Goal: Use online tool/utility: Utilize a website feature to perform a specific function

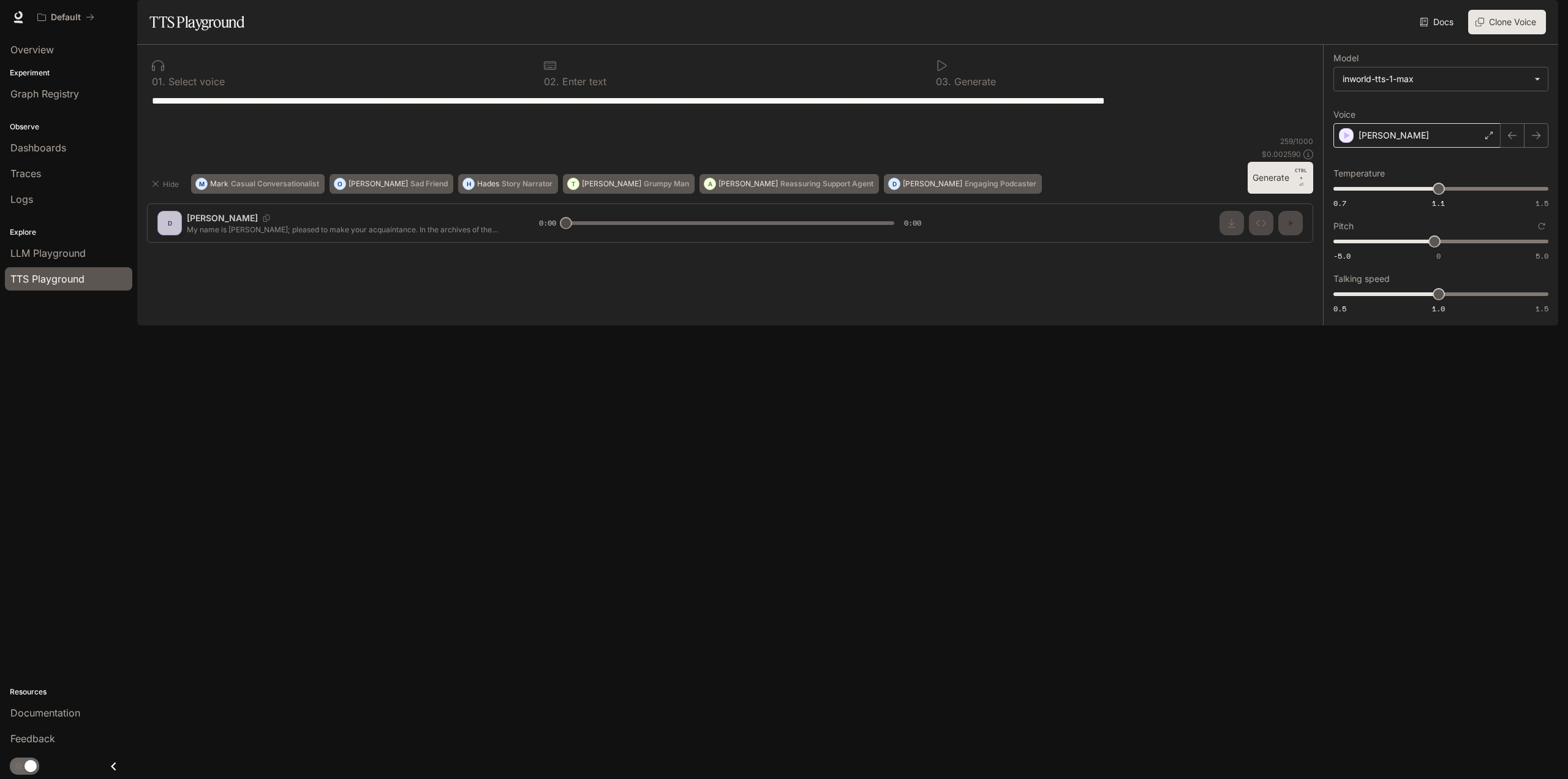
click at [1377, 148] on div "[PERSON_NAME]" at bounding box center [1417, 135] width 167 height 24
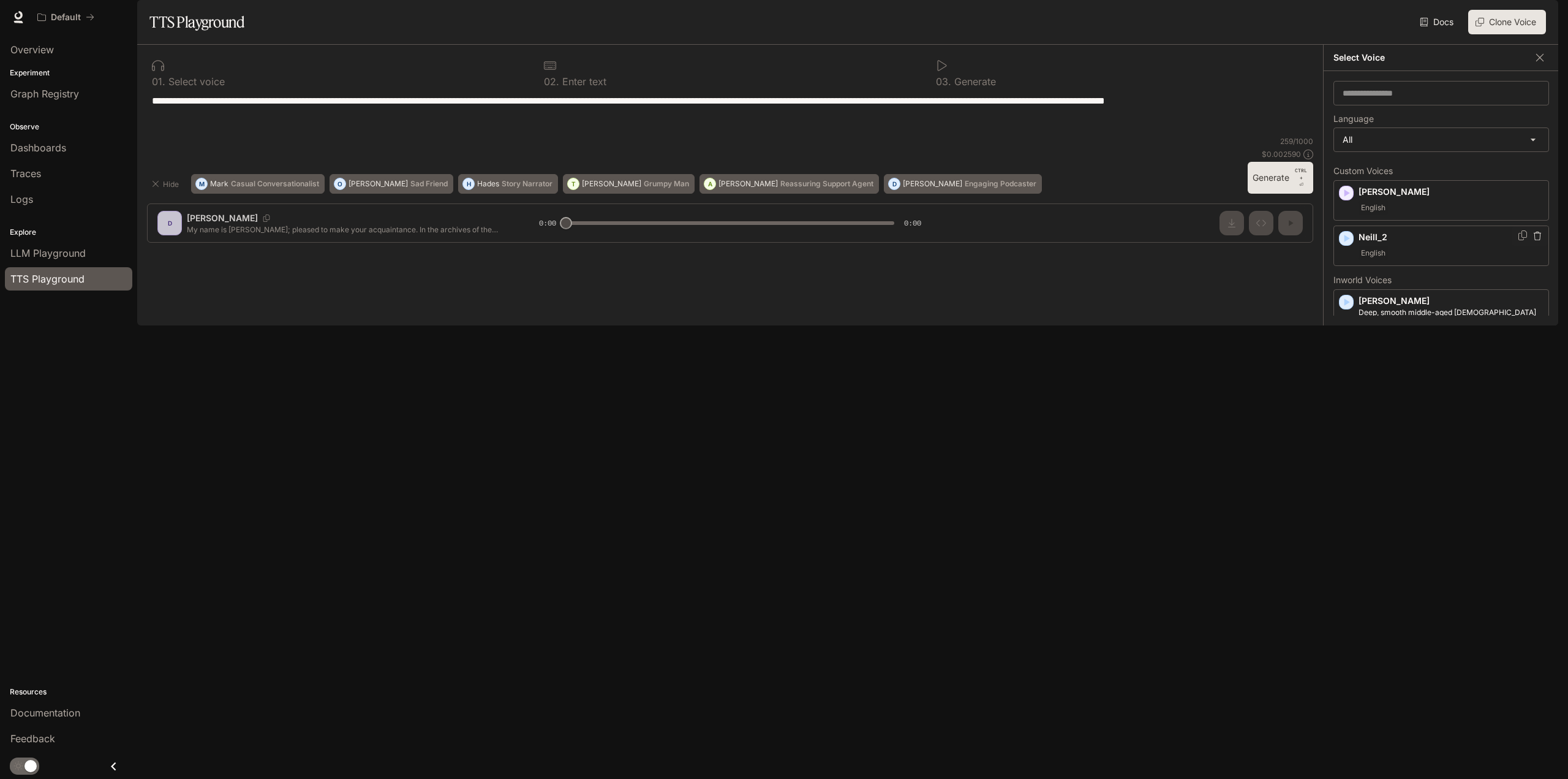
click at [1373, 261] on span "English" at bounding box center [1373, 253] width 29 height 15
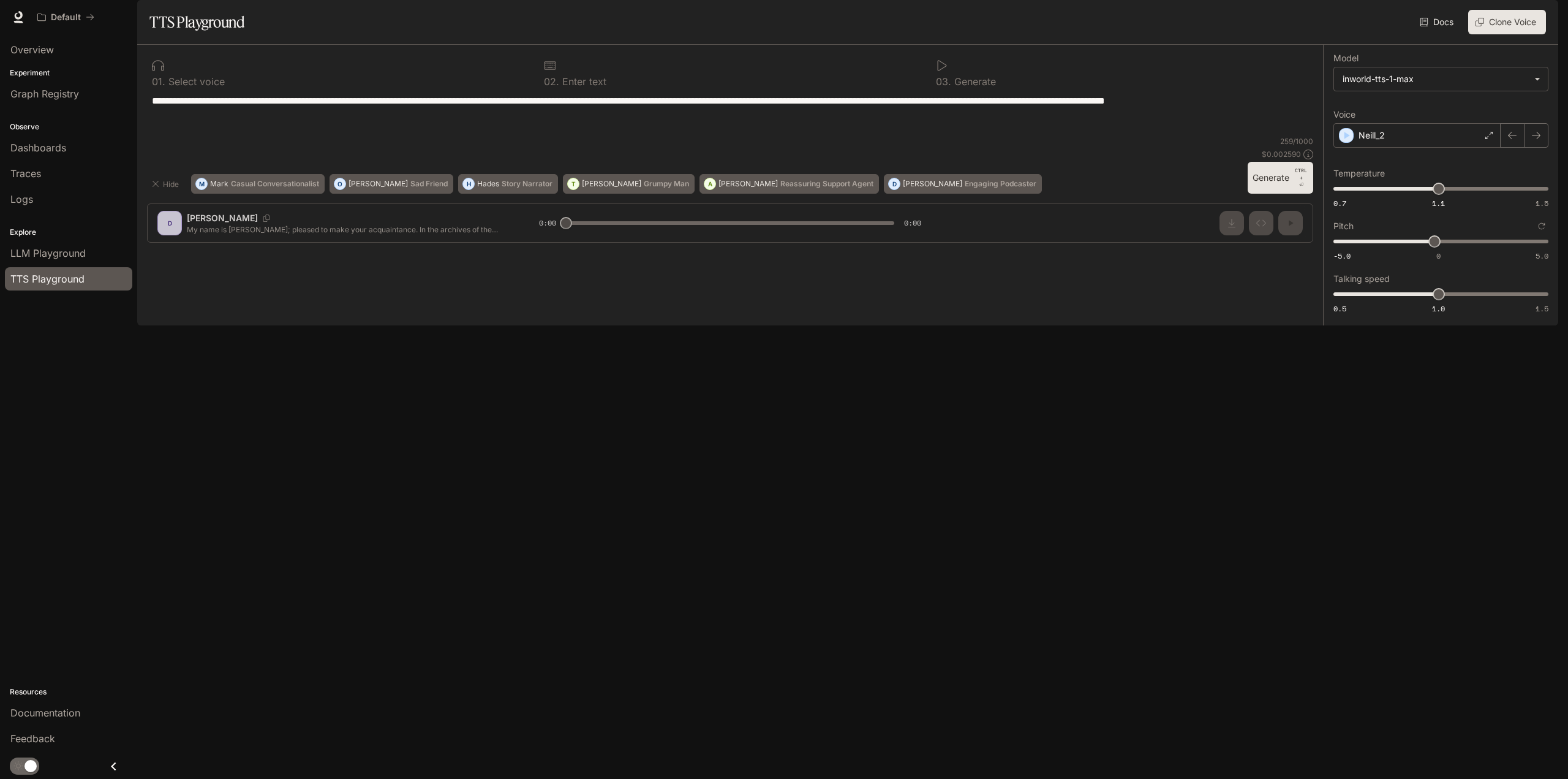
click at [1285, 193] on button "Generate CTRL + ⏎" at bounding box center [1281, 177] width 66 height 32
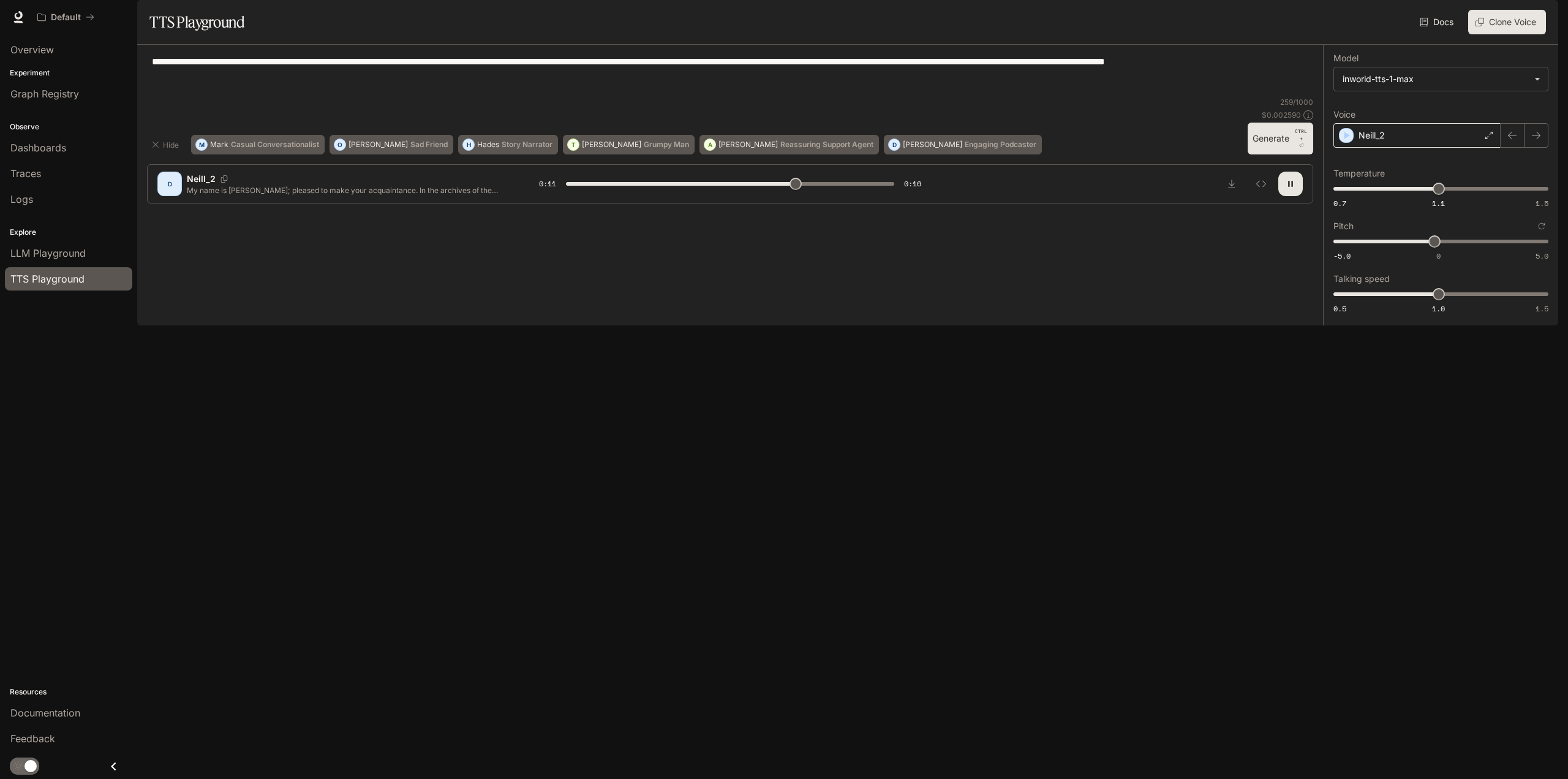
click at [1389, 148] on div "Neill_2" at bounding box center [1417, 135] width 167 height 24
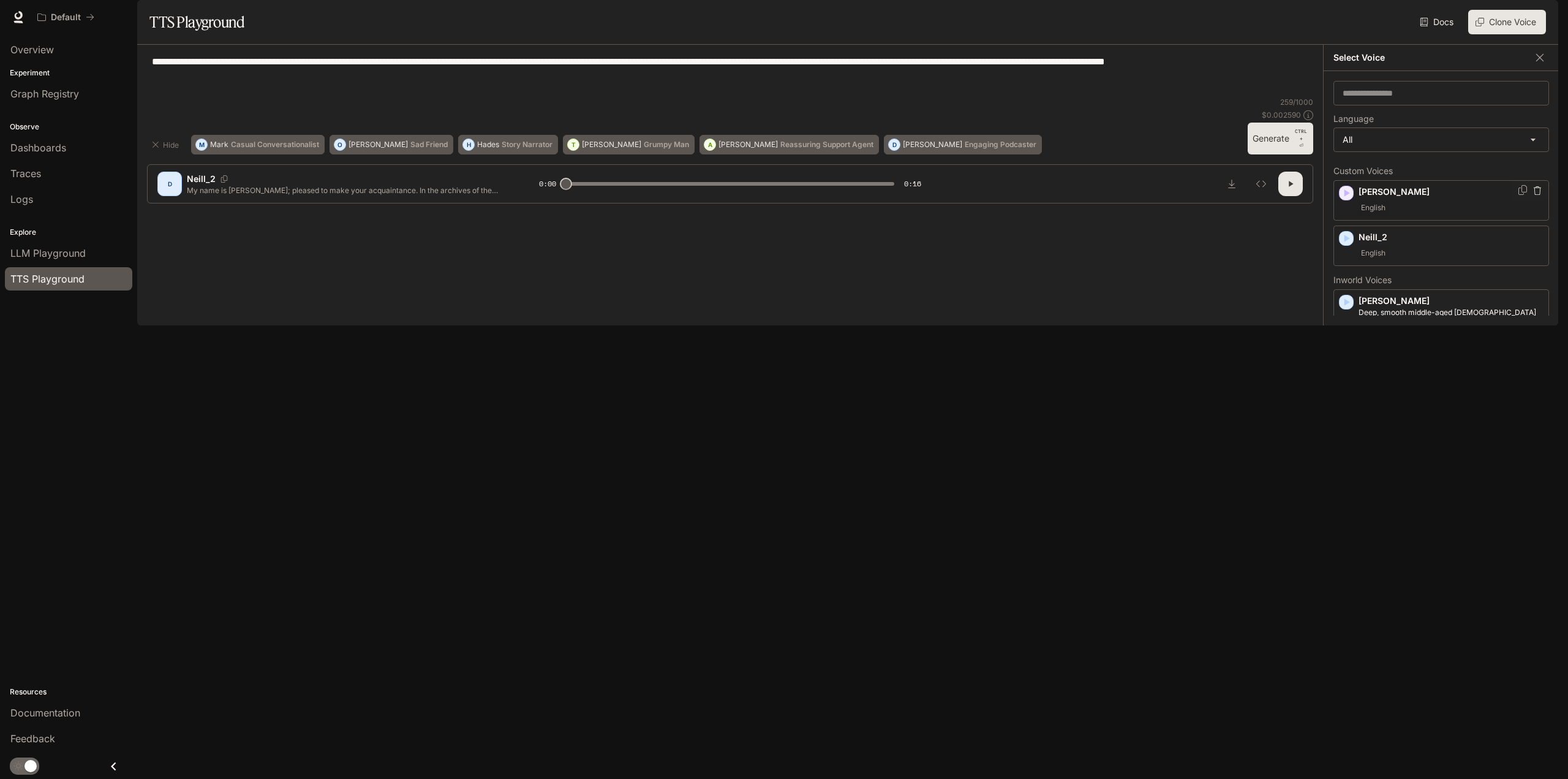
click at [1395, 198] on p "[PERSON_NAME]" at bounding box center [1451, 192] width 185 height 12
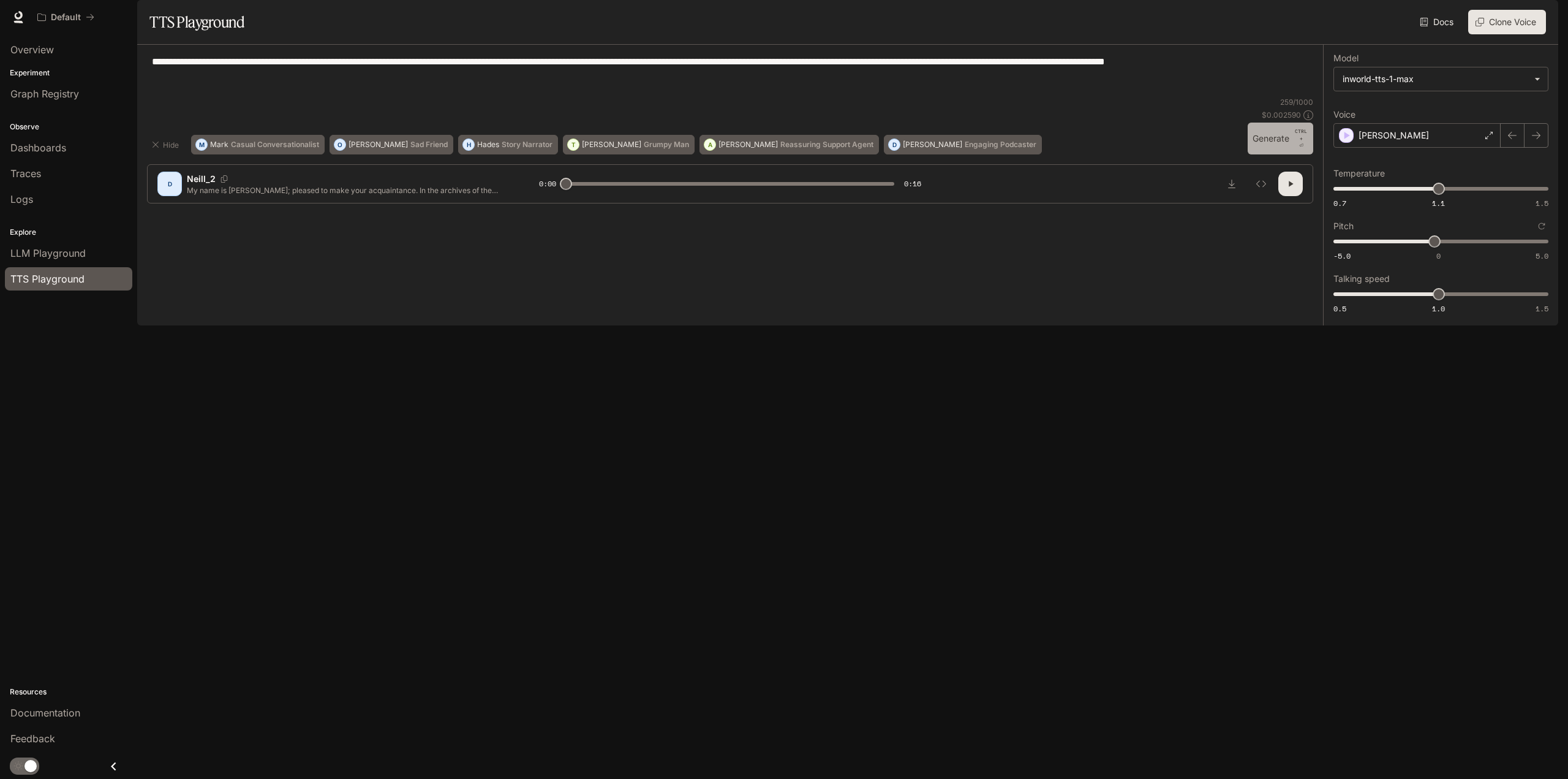
click at [1255, 154] on button "Generate CTRL + ⏎" at bounding box center [1281, 138] width 66 height 32
type input "*"
click at [194, 97] on textarea "**********" at bounding box center [730, 75] width 1157 height 42
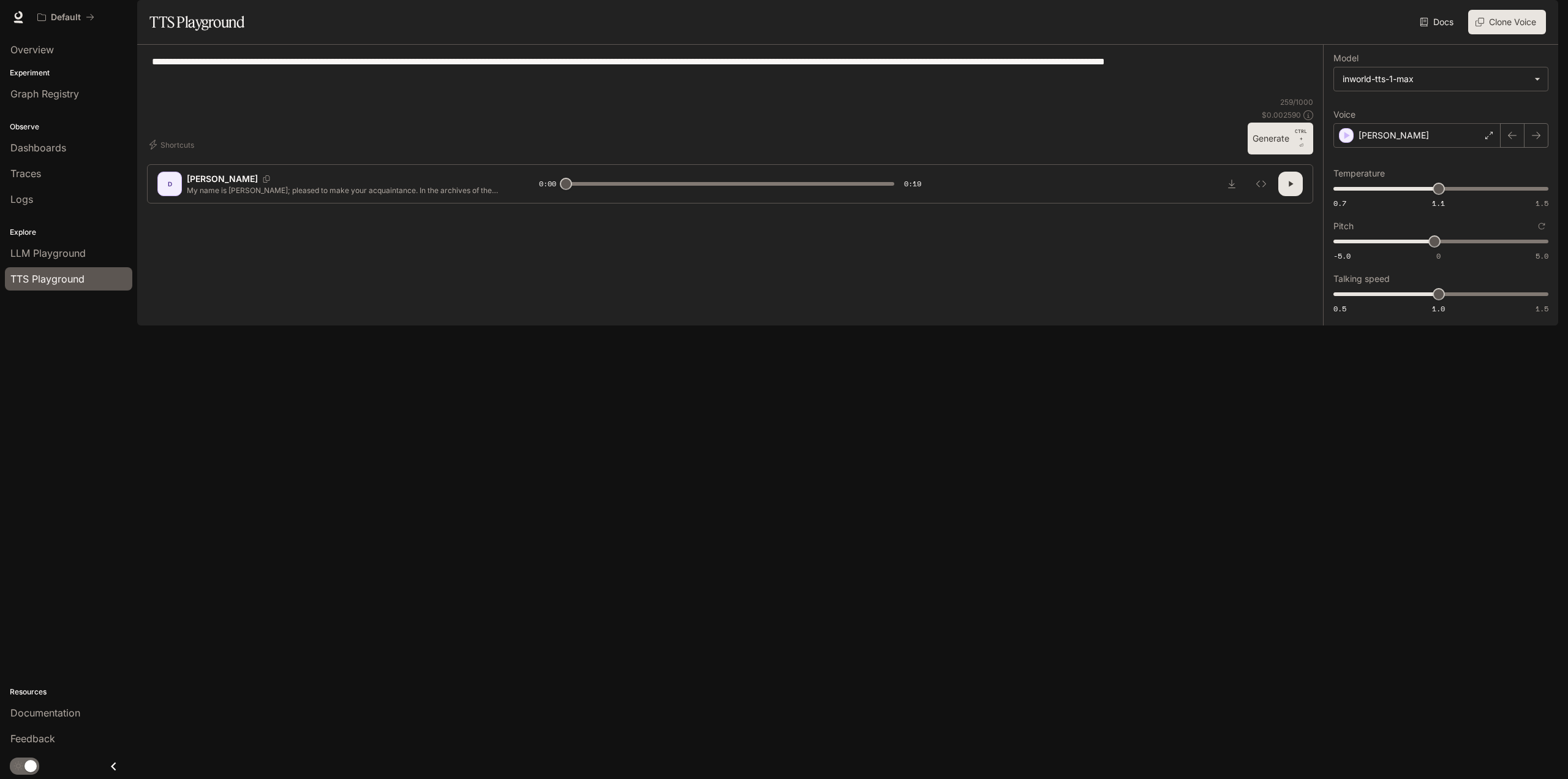
type textarea "**********"
click at [1268, 154] on button "Generate CTRL + ⏎" at bounding box center [1281, 138] width 66 height 32
click at [1413, 148] on div "[PERSON_NAME]" at bounding box center [1417, 135] width 167 height 24
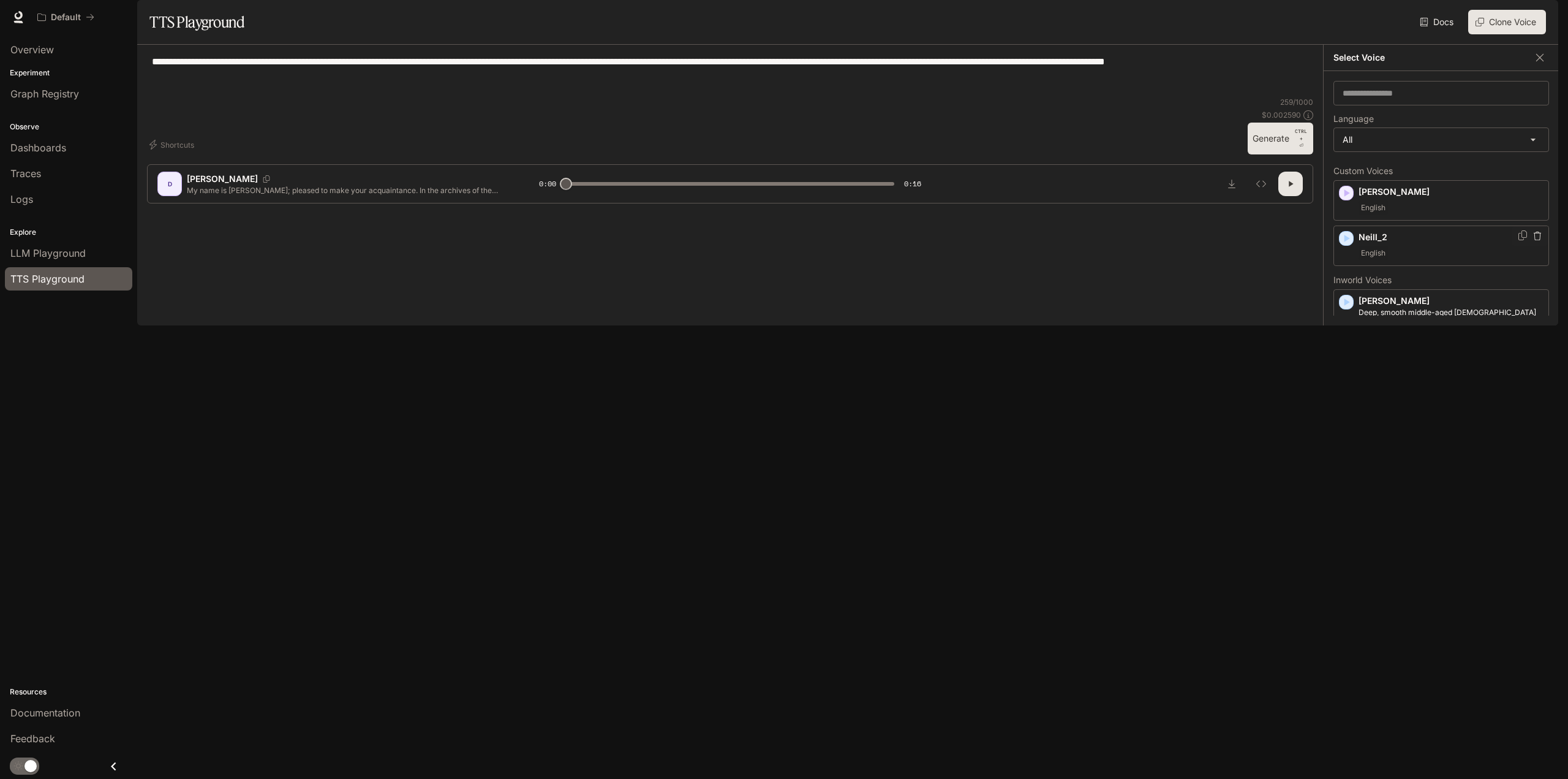
click at [1404, 243] on p "Neill_2" at bounding box center [1451, 237] width 185 height 12
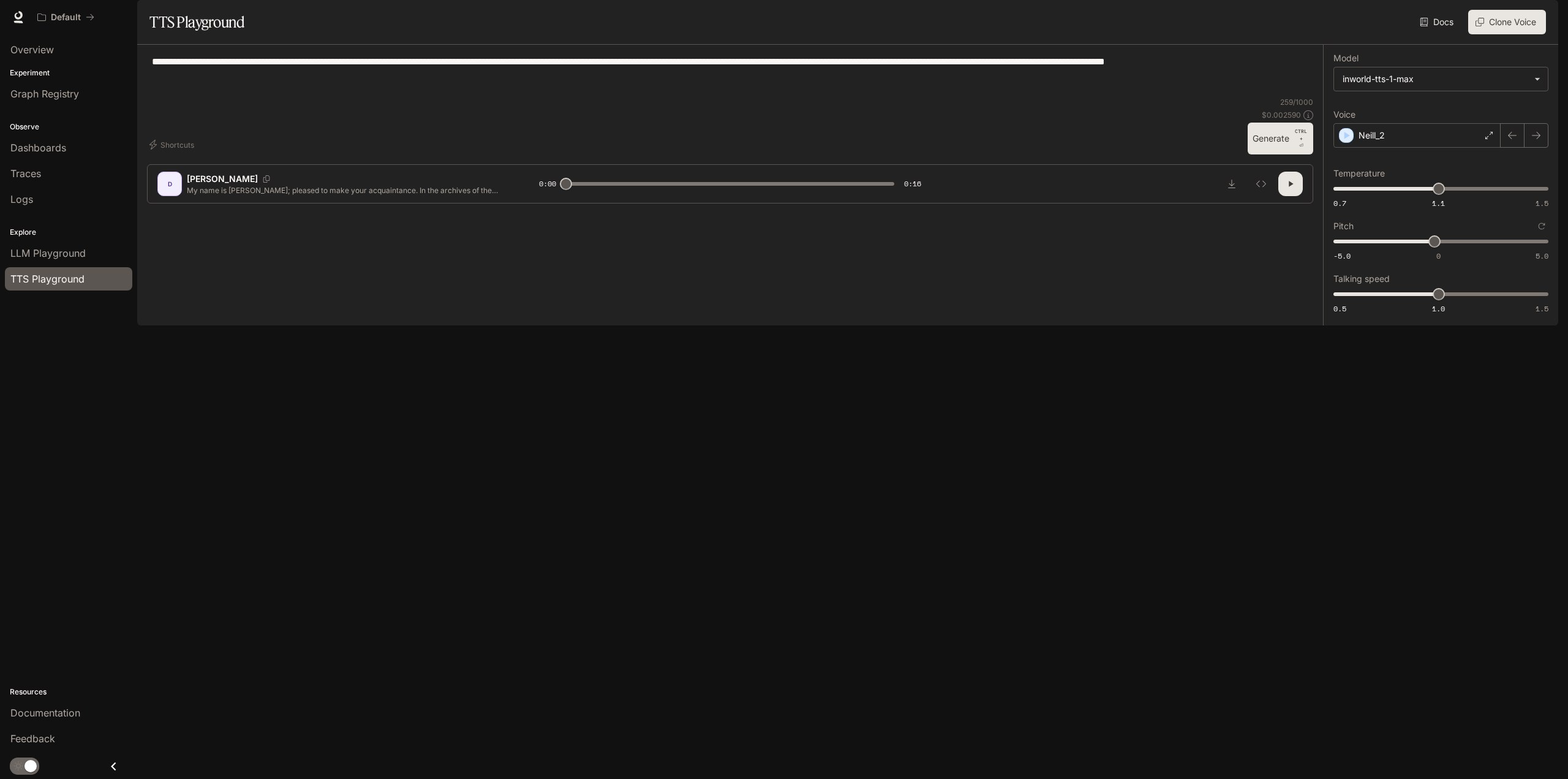
click at [1276, 154] on button "Generate CTRL + ⏎" at bounding box center [1281, 138] width 66 height 32
click at [1292, 187] on icon "button" at bounding box center [1290, 184] width 5 height 5
click at [1301, 196] on button "button" at bounding box center [1290, 184] width 24 height 24
type input "*"
